Goal: Check status: Check status

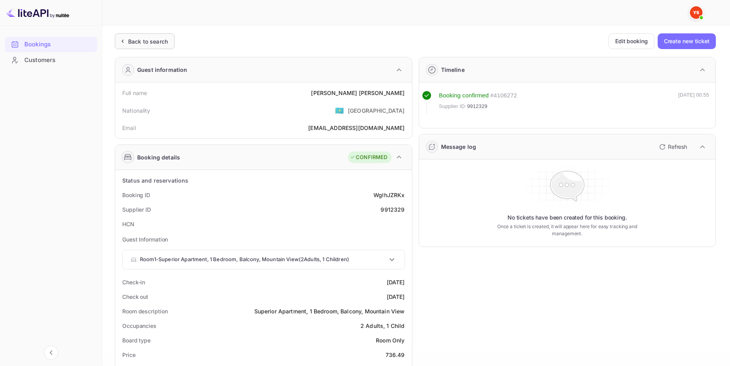
click at [159, 44] on div "Back to search" at bounding box center [148, 41] width 40 height 8
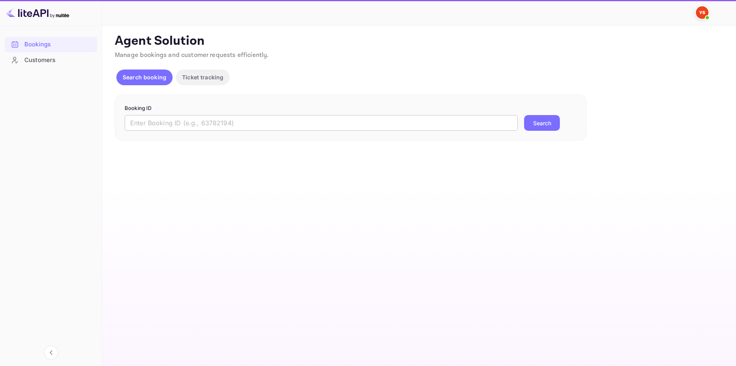
click at [192, 121] on input "text" at bounding box center [321, 123] width 393 height 16
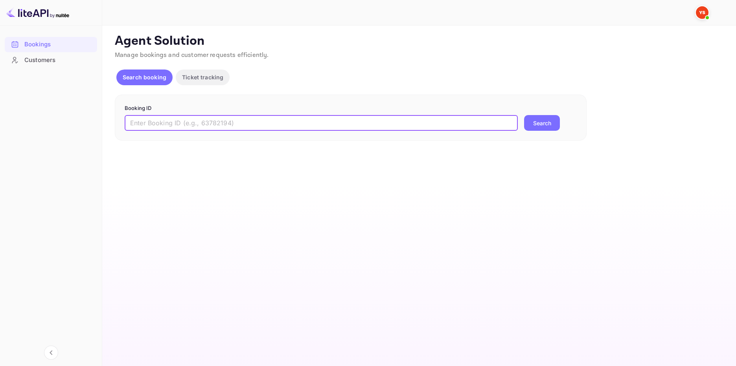
paste input "9188482"
type input "9188482"
click at [544, 127] on button "Search" at bounding box center [542, 123] width 36 height 16
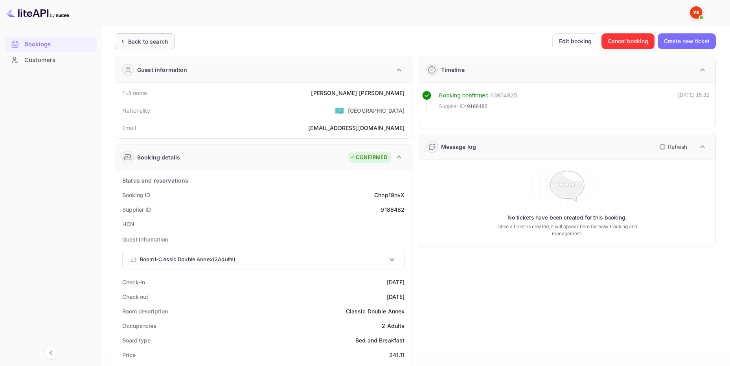
click at [156, 34] on div "Back to search" at bounding box center [145, 41] width 60 height 16
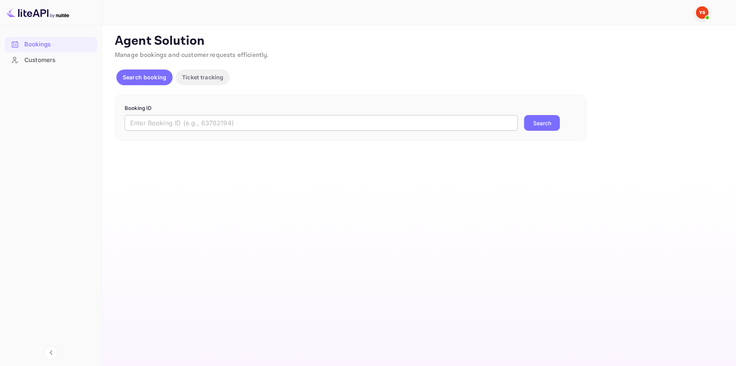
click at [310, 121] on input "text" at bounding box center [321, 123] width 393 height 16
paste input "9894329"
type input "9894329"
click at [534, 121] on button "Search" at bounding box center [542, 123] width 36 height 16
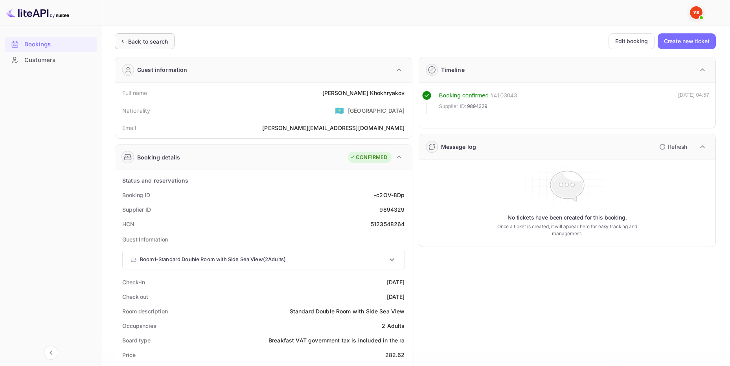
click at [145, 39] on div "Back to search" at bounding box center [148, 41] width 40 height 8
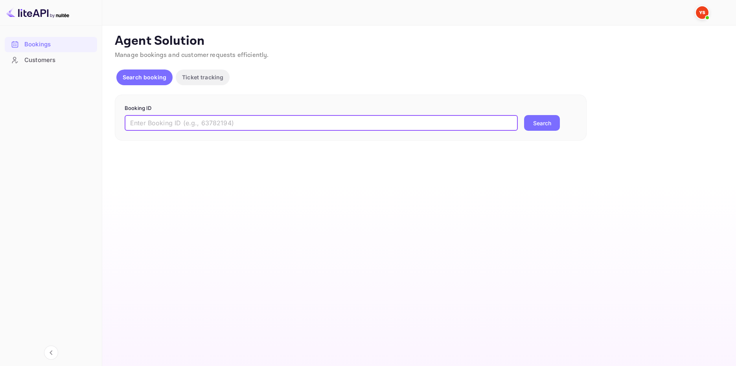
click at [170, 122] on input "text" at bounding box center [321, 123] width 393 height 16
paste input "9962756"
type input "9962756"
click at [547, 118] on button "Search" at bounding box center [542, 123] width 36 height 16
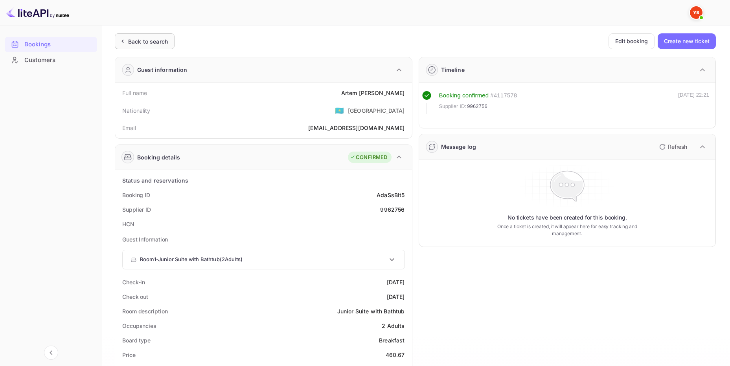
click at [162, 42] on div "Back to search" at bounding box center [148, 41] width 40 height 8
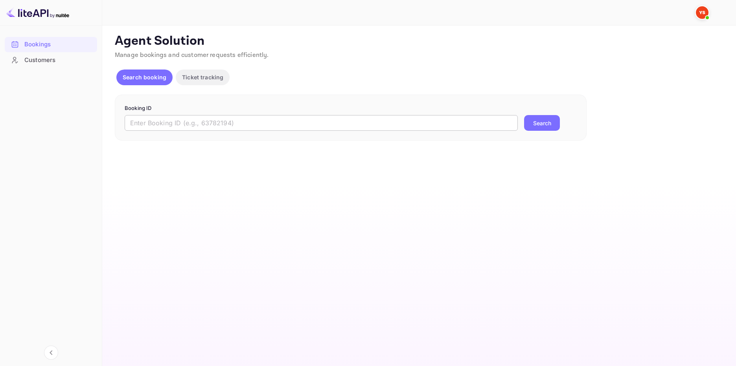
click at [177, 127] on input "text" at bounding box center [321, 123] width 393 height 16
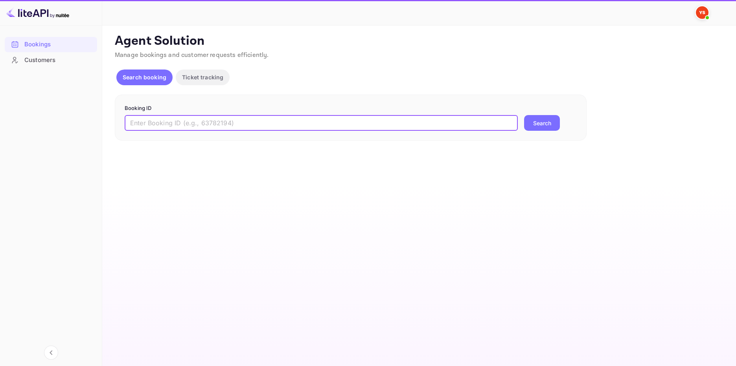
paste input "8604330"
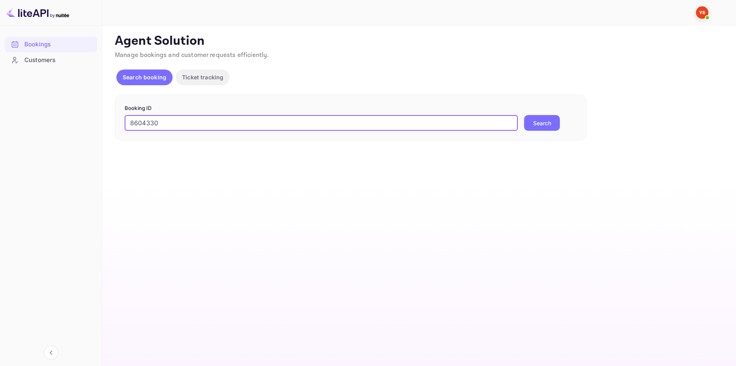
type input "8604330"
click at [527, 122] on button "Search" at bounding box center [542, 123] width 36 height 16
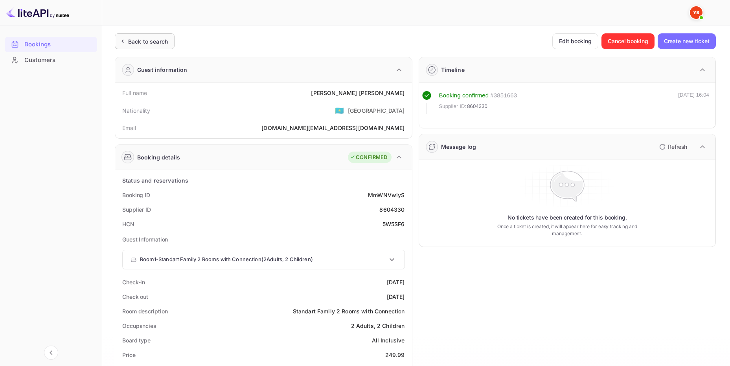
click at [160, 36] on div "Back to search" at bounding box center [145, 41] width 60 height 16
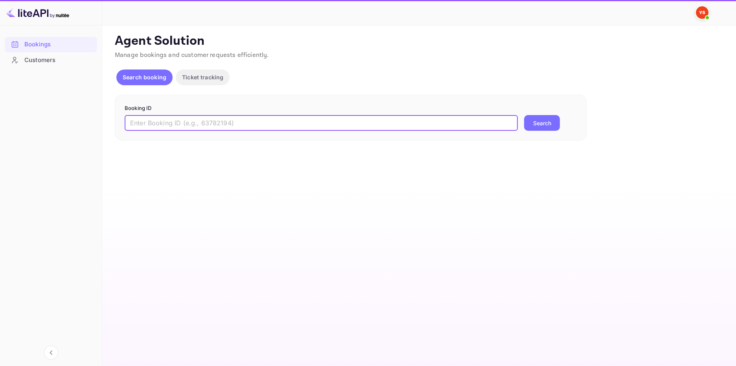
click at [339, 116] on input "text" at bounding box center [321, 123] width 393 height 16
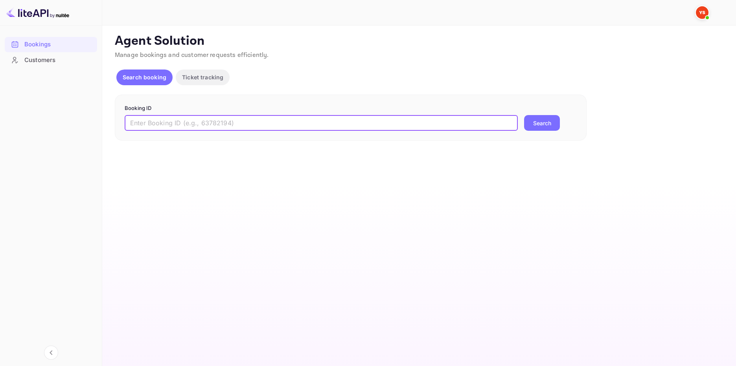
paste input "8442612"
type input "8442612"
click at [541, 119] on button "Search" at bounding box center [542, 123] width 36 height 16
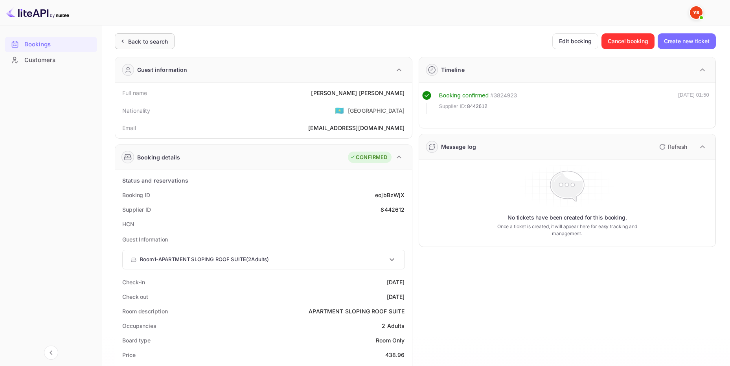
click at [130, 41] on div "Back to search" at bounding box center [148, 41] width 40 height 8
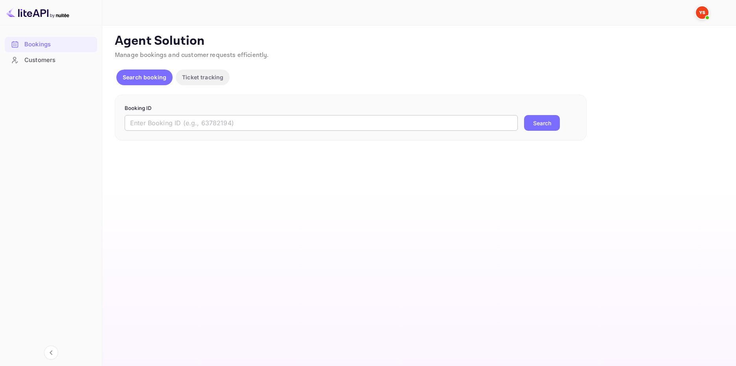
click at [215, 125] on input "text" at bounding box center [321, 123] width 393 height 16
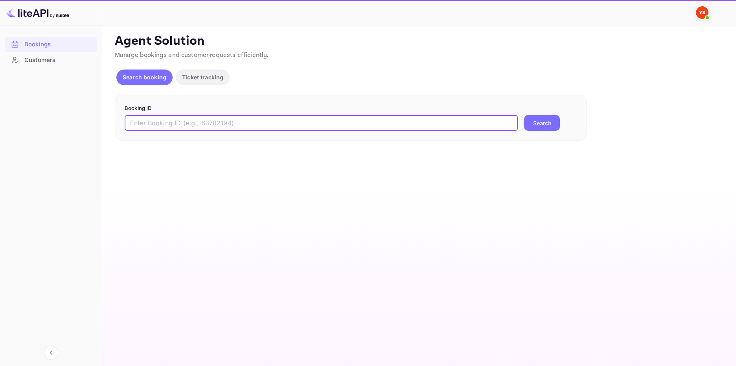
paste input "9927148"
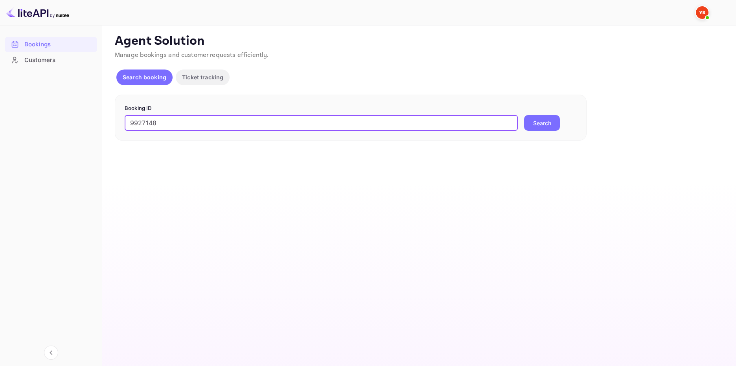
type input "9927148"
click at [537, 123] on button "Search" at bounding box center [542, 123] width 36 height 16
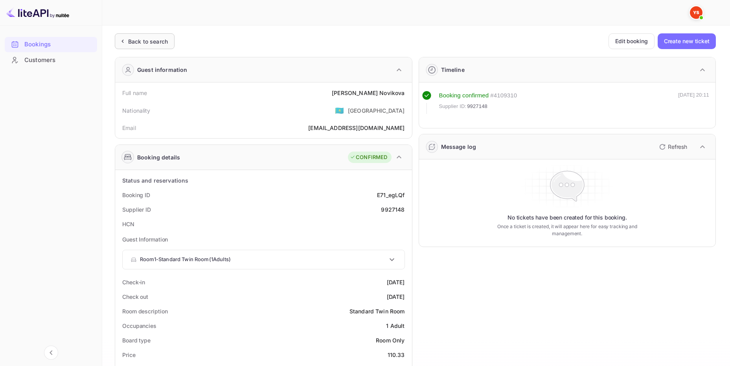
click at [156, 38] on div "Back to search" at bounding box center [148, 41] width 40 height 8
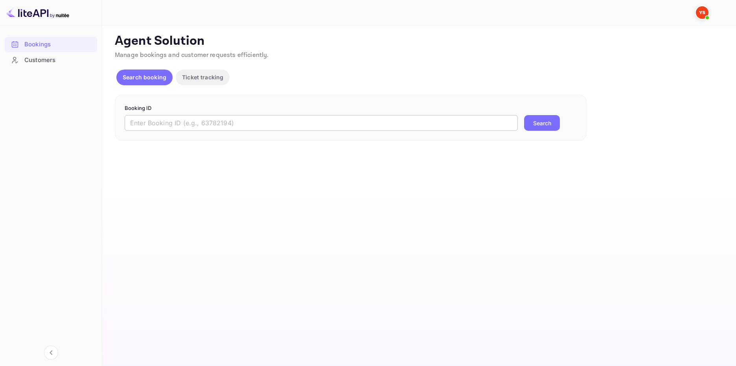
click at [161, 121] on input "text" at bounding box center [321, 123] width 393 height 16
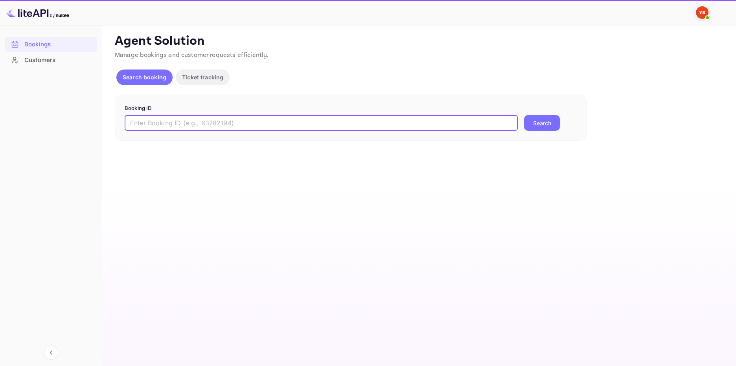
paste input "9831371"
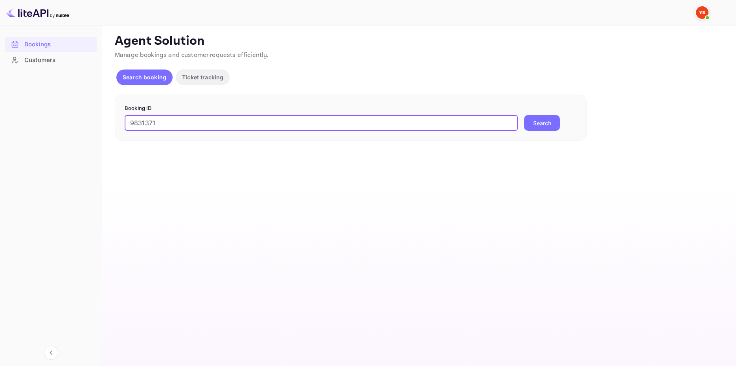
type input "9831371"
click at [523, 121] on div "9831371 ​ Search" at bounding box center [351, 123] width 452 height 16
click at [528, 120] on button "Search" at bounding box center [542, 123] width 36 height 16
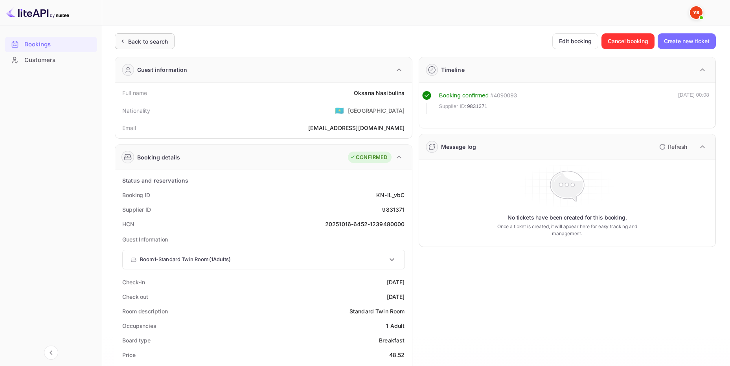
click at [135, 35] on div "Back to search" at bounding box center [145, 41] width 60 height 16
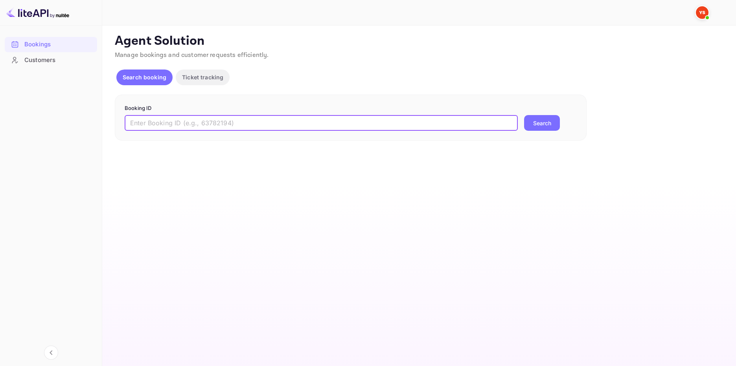
click at [141, 121] on input "text" at bounding box center [321, 123] width 393 height 16
paste input "9845040"
type input "9845040"
click at [539, 117] on button "Search" at bounding box center [542, 123] width 36 height 16
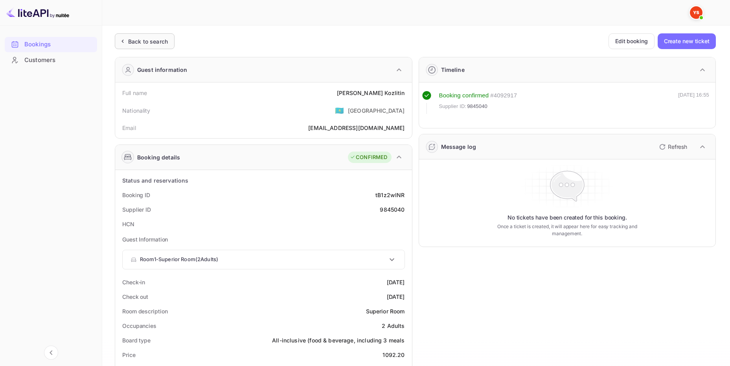
click at [151, 40] on div "Back to search" at bounding box center [148, 41] width 40 height 8
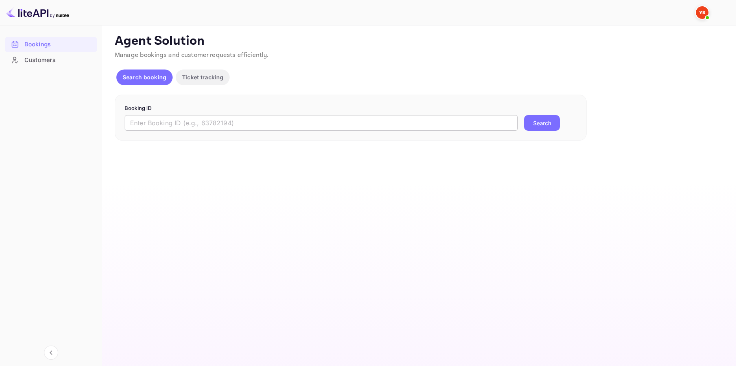
drag, startPoint x: 177, startPoint y: 124, endPoint x: 184, endPoint y: 124, distance: 7.1
click at [177, 124] on input "text" at bounding box center [321, 123] width 393 height 16
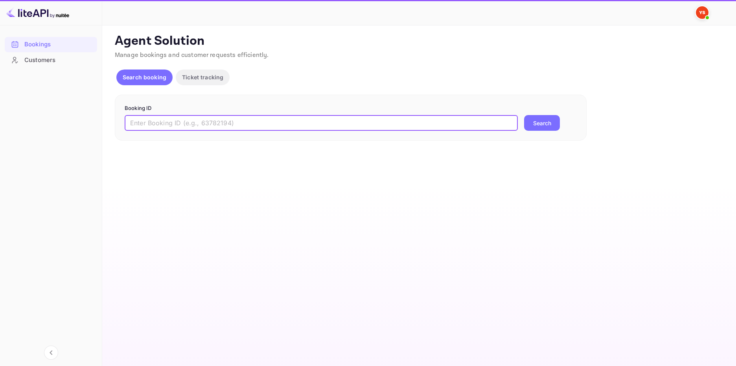
paste input "9453191"
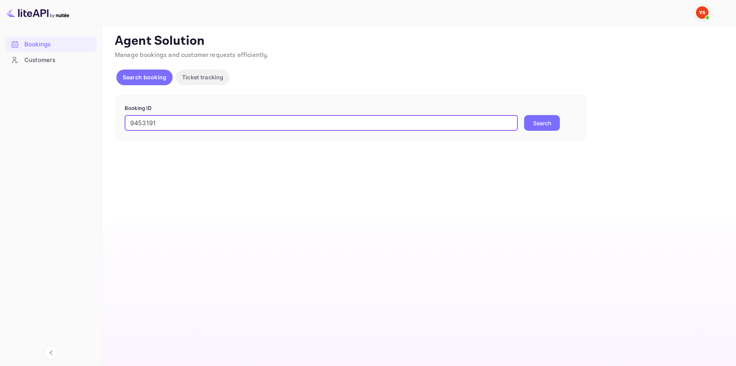
type input "9453191"
click at [545, 128] on button "Search" at bounding box center [542, 123] width 36 height 16
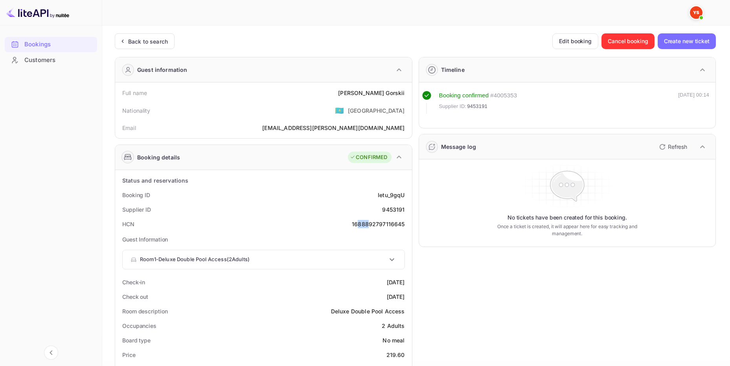
drag, startPoint x: 370, startPoint y: 224, endPoint x: 359, endPoint y: 226, distance: 11.3
click at [359, 226] on div "1688892797116645" at bounding box center [378, 224] width 53 height 8
click at [153, 42] on div "Back to search" at bounding box center [148, 41] width 40 height 8
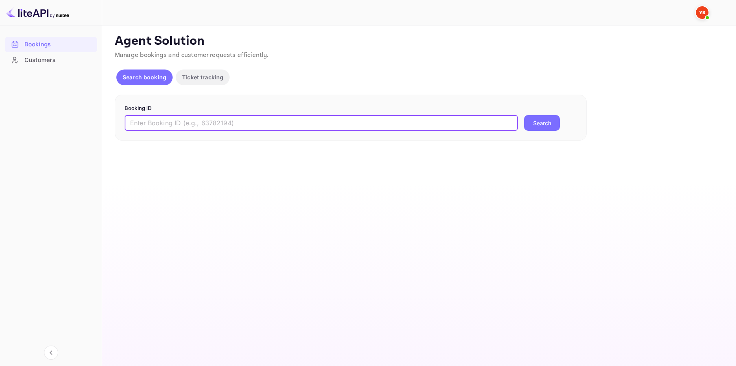
click at [165, 128] on input "text" at bounding box center [321, 123] width 393 height 16
paste input "8630684"
type input "8630684"
click at [543, 120] on button "Search" at bounding box center [542, 123] width 36 height 16
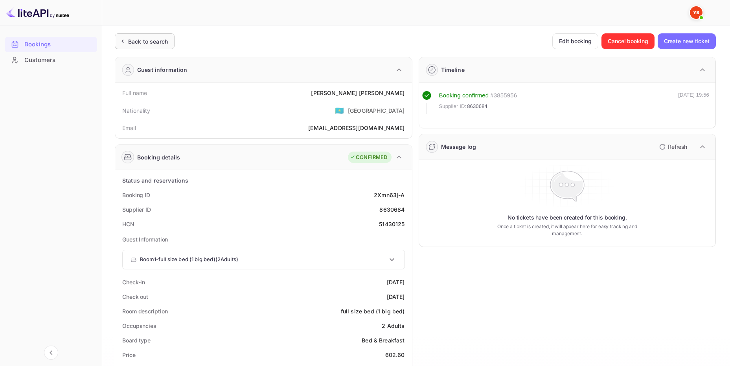
click at [152, 37] on div "Back to search" at bounding box center [148, 41] width 40 height 8
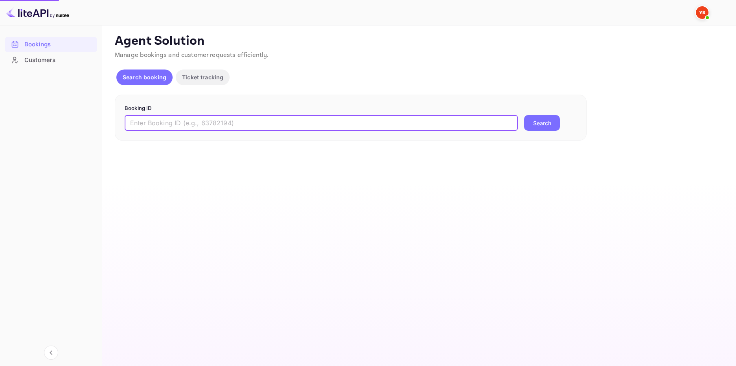
click at [164, 117] on input "text" at bounding box center [321, 123] width 393 height 16
paste input "9894329"
type input "9894329"
click at [534, 117] on button "Search" at bounding box center [542, 123] width 36 height 16
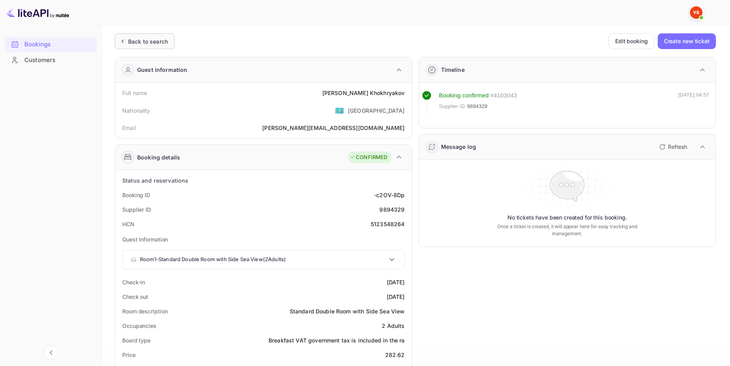
click at [129, 38] on div "Back to search" at bounding box center [148, 41] width 40 height 8
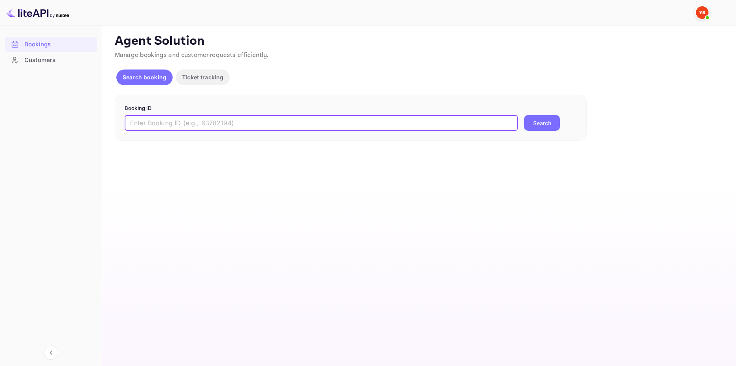
drag, startPoint x: 170, startPoint y: 117, endPoint x: 253, endPoint y: 127, distance: 83.1
click at [170, 117] on input "text" at bounding box center [321, 123] width 393 height 16
paste input "8701797"
type input "8701797"
drag, startPoint x: 543, startPoint y: 123, endPoint x: 539, endPoint y: 122, distance: 4.1
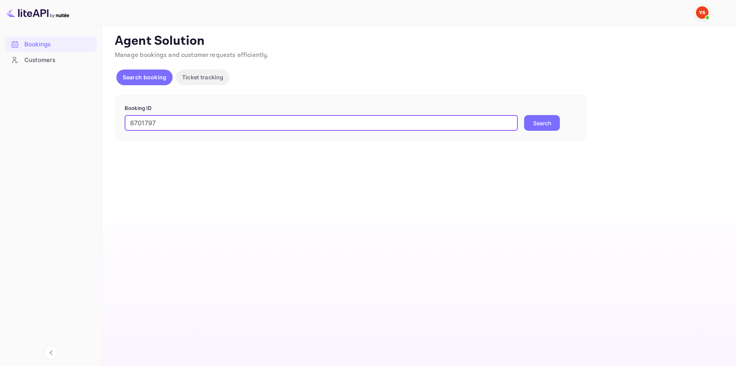
click at [542, 123] on button "Search" at bounding box center [542, 123] width 36 height 16
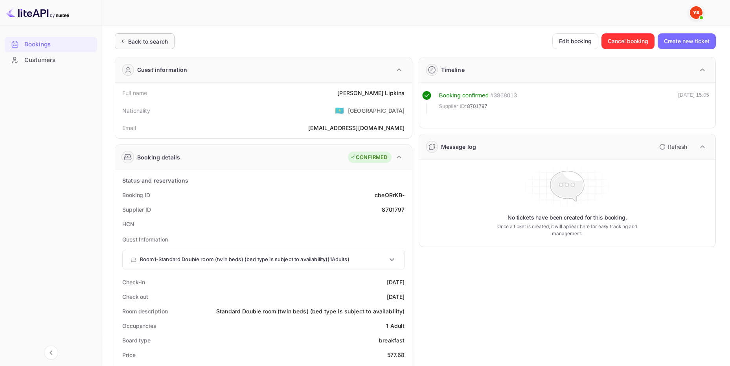
click at [156, 38] on div "Back to search" at bounding box center [148, 41] width 40 height 8
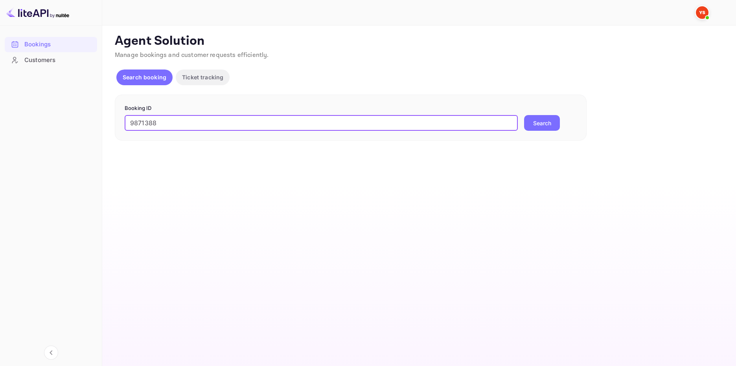
type input "9871388"
click at [545, 121] on button "Search" at bounding box center [542, 123] width 36 height 16
